Goal: Communication & Community: Connect with others

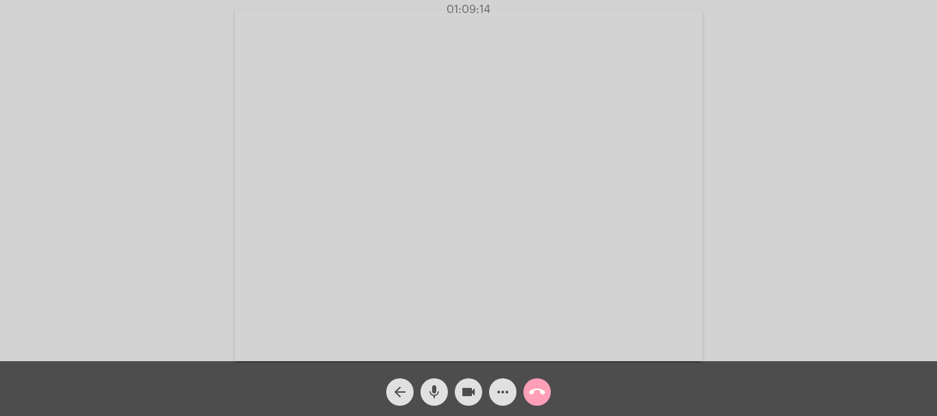
click at [534, 392] on mat-icon "call_end" at bounding box center [537, 392] width 16 height 16
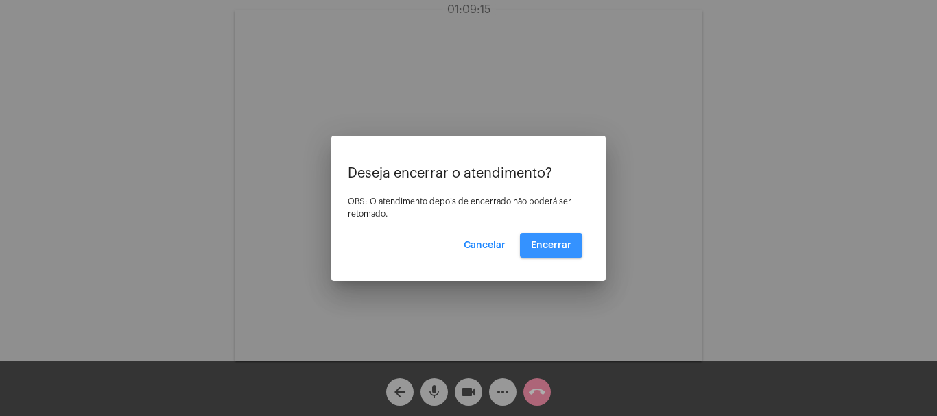
click at [555, 238] on button "Encerrar" at bounding box center [551, 245] width 62 height 25
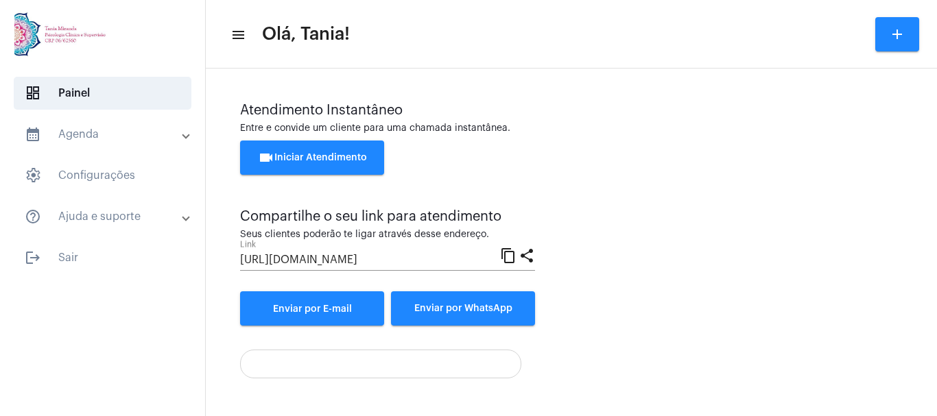
scroll to position [96, 0]
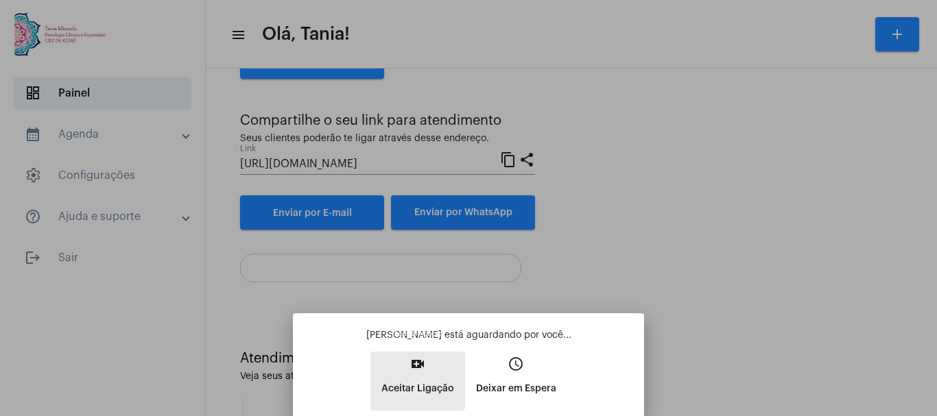
click at [422, 367] on mat-icon "video_call" at bounding box center [417, 364] width 16 height 16
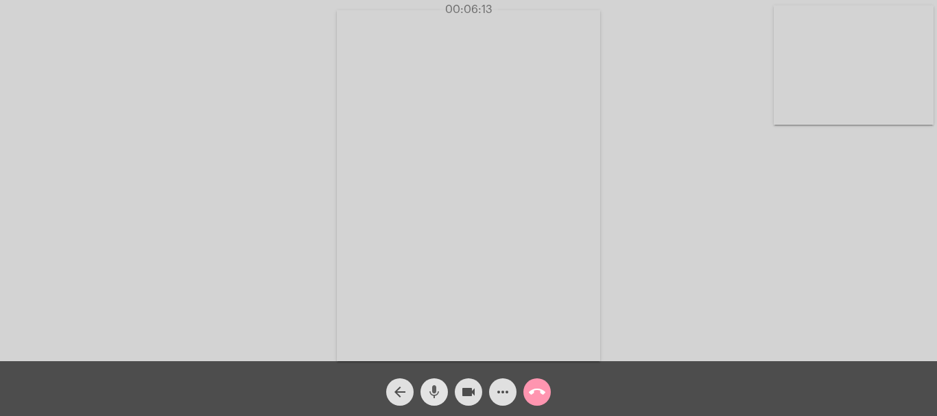
click at [431, 394] on mat-icon "mic" at bounding box center [434, 392] width 16 height 16
click at [431, 394] on mat-icon "mic_off" at bounding box center [434, 392] width 16 height 16
click at [505, 396] on mat-icon "more_horiz" at bounding box center [502, 392] width 16 height 16
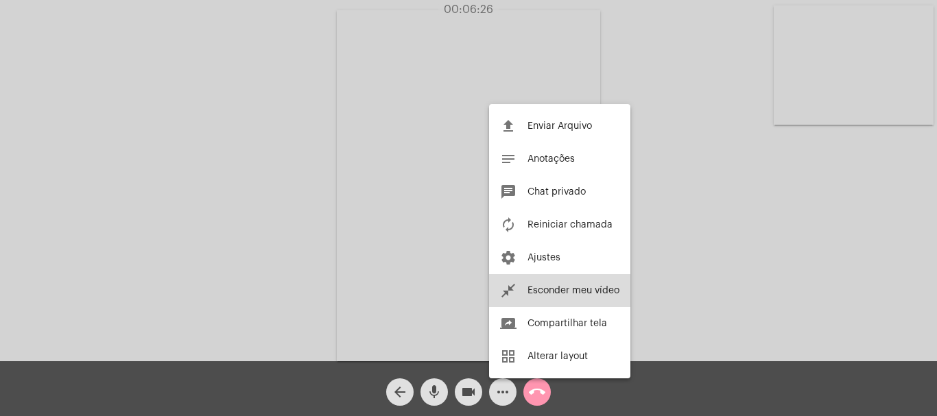
click at [582, 283] on button "close_fullscreen Esconder meu vídeo" at bounding box center [559, 290] width 141 height 33
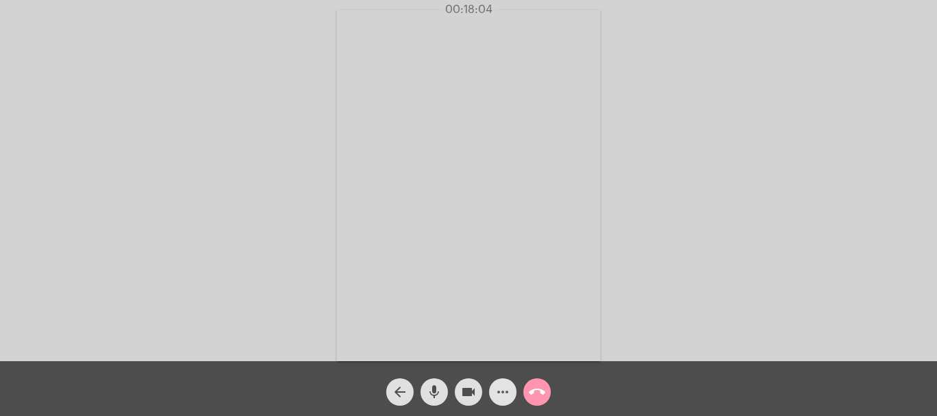
click at [500, 395] on mat-icon "more_horiz" at bounding box center [502, 392] width 16 height 16
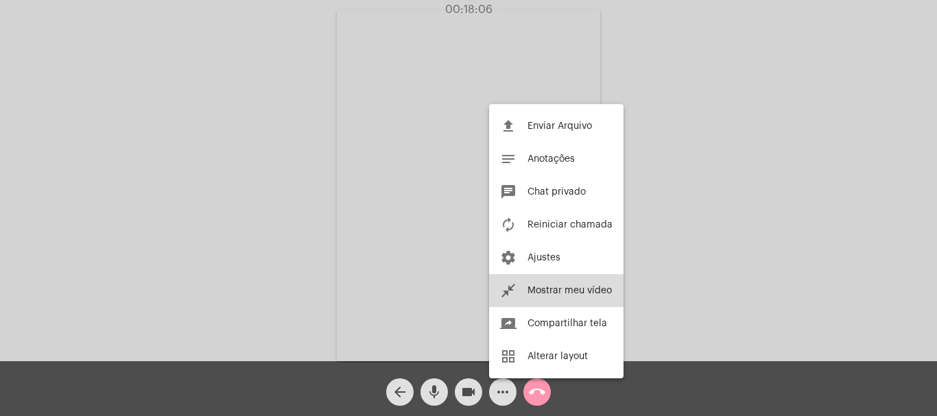
click at [568, 292] on span "Mostrar meu vídeo" at bounding box center [569, 291] width 84 height 10
